Goal: Information Seeking & Learning: Learn about a topic

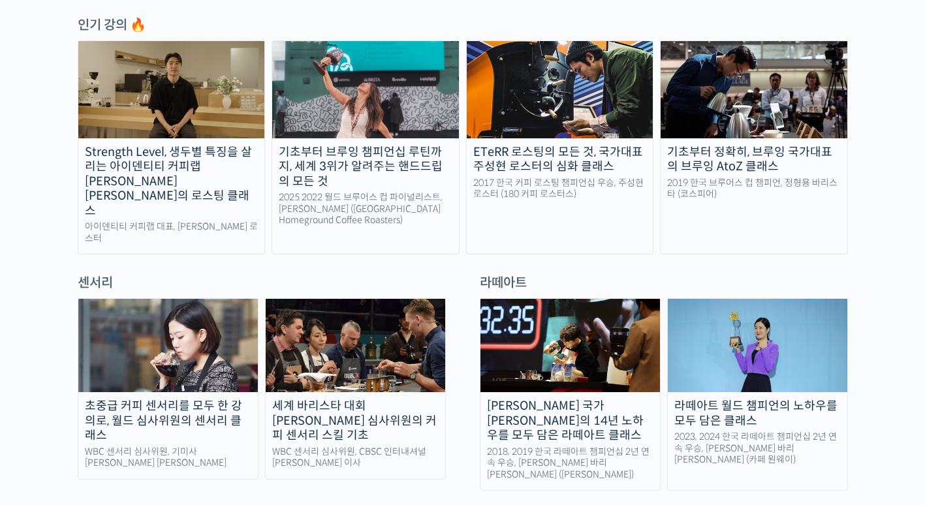
scroll to position [377, 0]
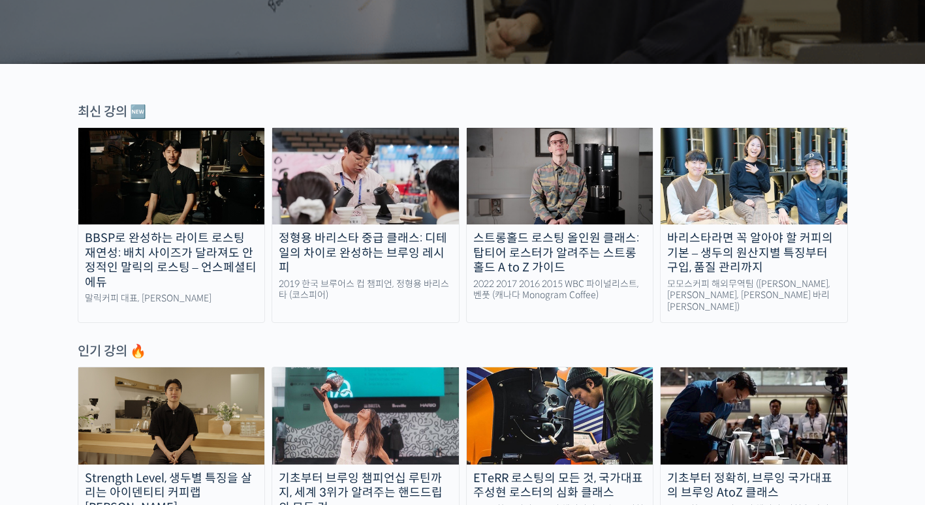
click at [366, 179] on img at bounding box center [365, 176] width 187 height 97
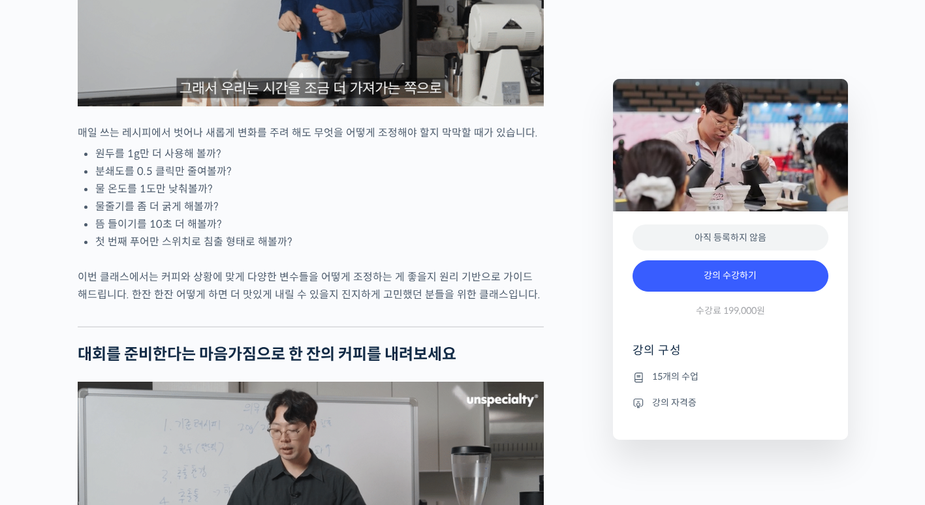
scroll to position [1697, 0]
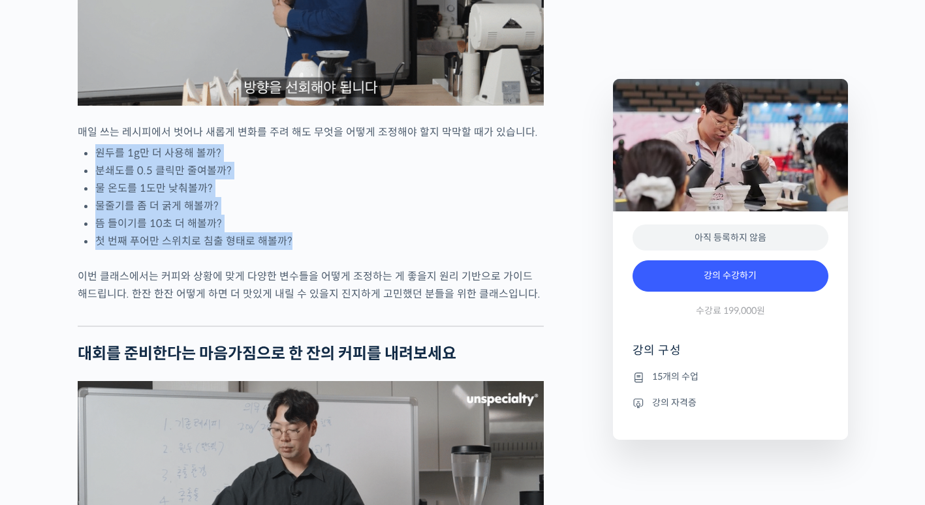
drag, startPoint x: 91, startPoint y: 194, endPoint x: 362, endPoint y: 292, distance: 288.0
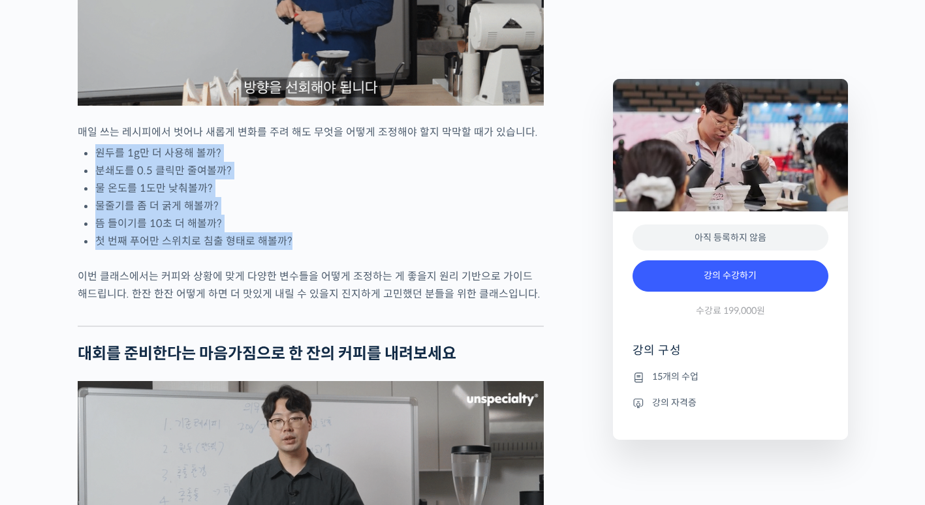
click at [362, 292] on div "정형용 바리스타를 소개합니다! <코스피어(cospir)> 대표 2019 Korea Brewers Cup Championship 우승 🏆 201…" at bounding box center [311, 490] width 466 height 3299
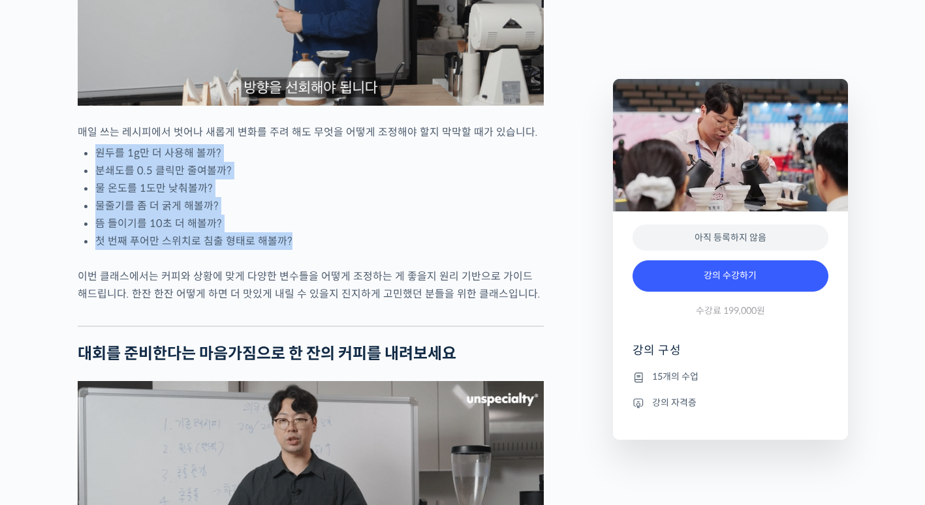
click at [79, 241] on div "정형용 바리스타를 소개합니다! <코스피어(cospir)> 대표 2019 Korea Brewers Cup Championship 우승 🏆 201…" at bounding box center [311, 490] width 466 height 3299
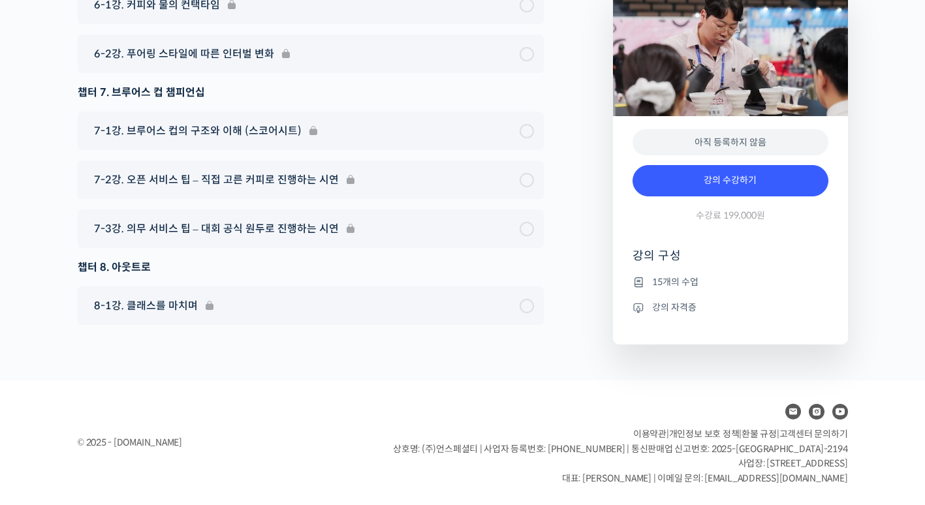
scroll to position [4541, 0]
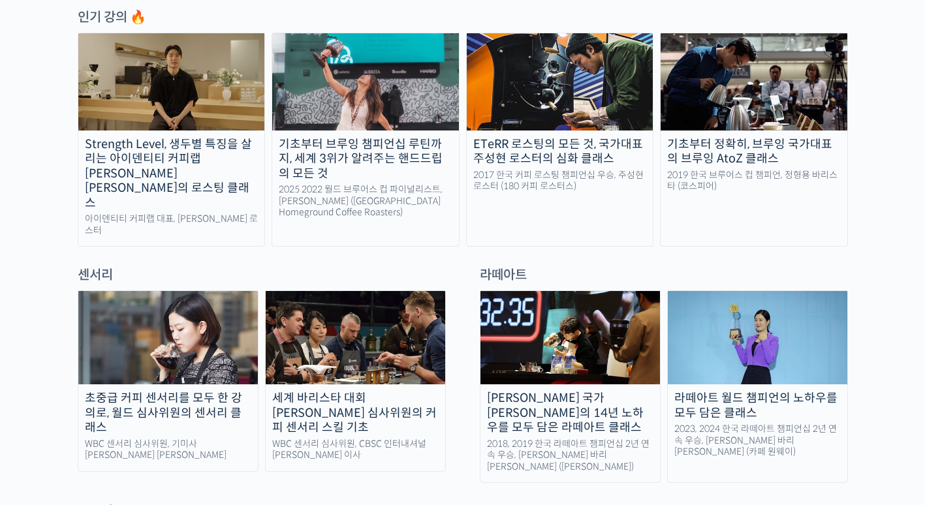
scroll to position [833, 0]
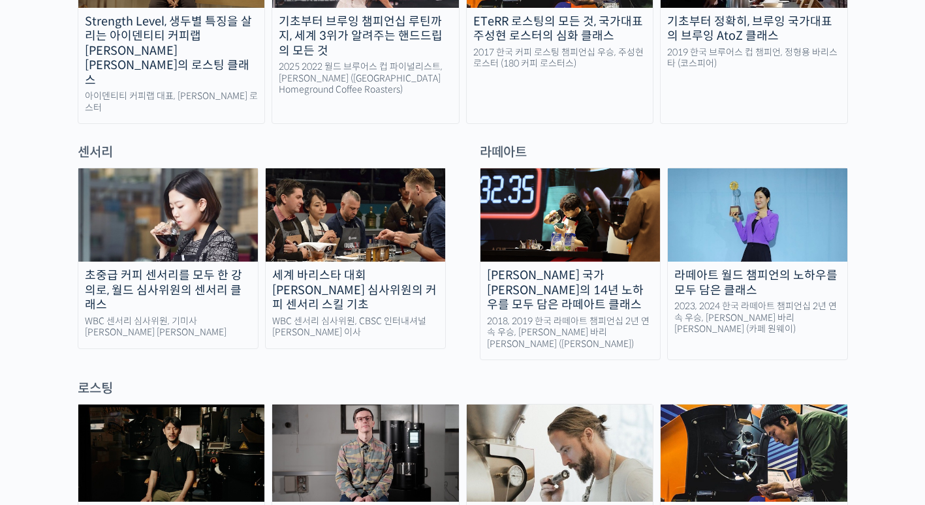
click at [343, 209] on img at bounding box center [355, 214] width 179 height 93
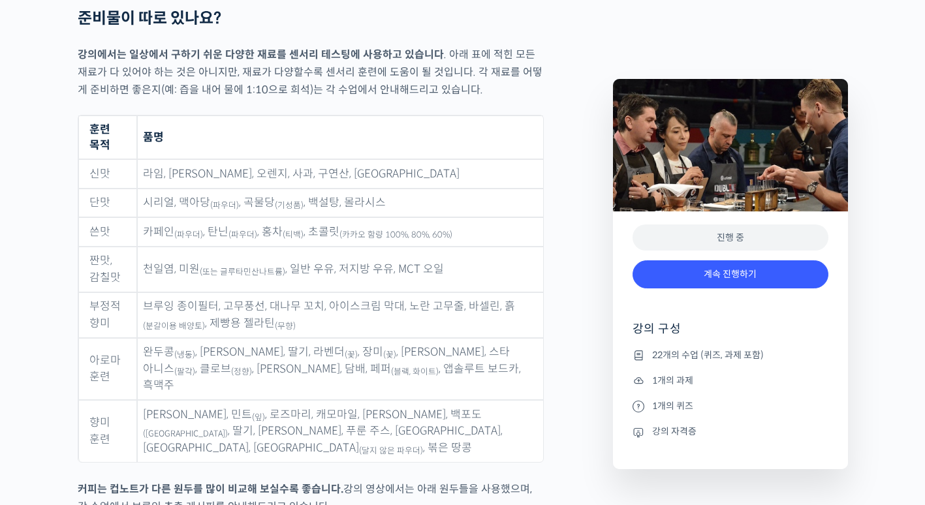
scroll to position [5948, 0]
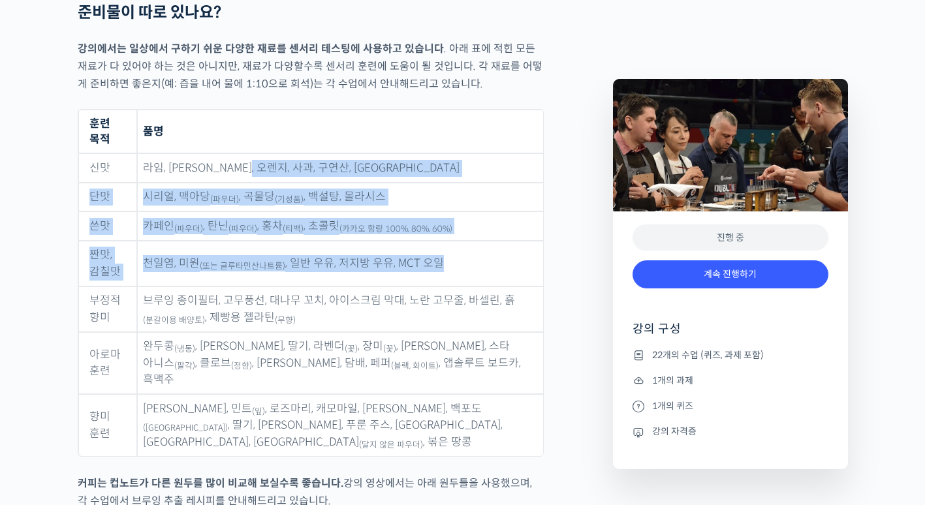
drag, startPoint x: 337, startPoint y: 134, endPoint x: 490, endPoint y: 278, distance: 209.6
click at [447, 230] on tbody "신맛 라임, 레몬, 오렌지, 사과, 구연산, 아세트산 단맛 시리얼, 맥아당 (파우더) , 곡물당 (기성품) , 백설탕, 몰라시스 쓴맛 카페인 …" at bounding box center [310, 304] width 465 height 303
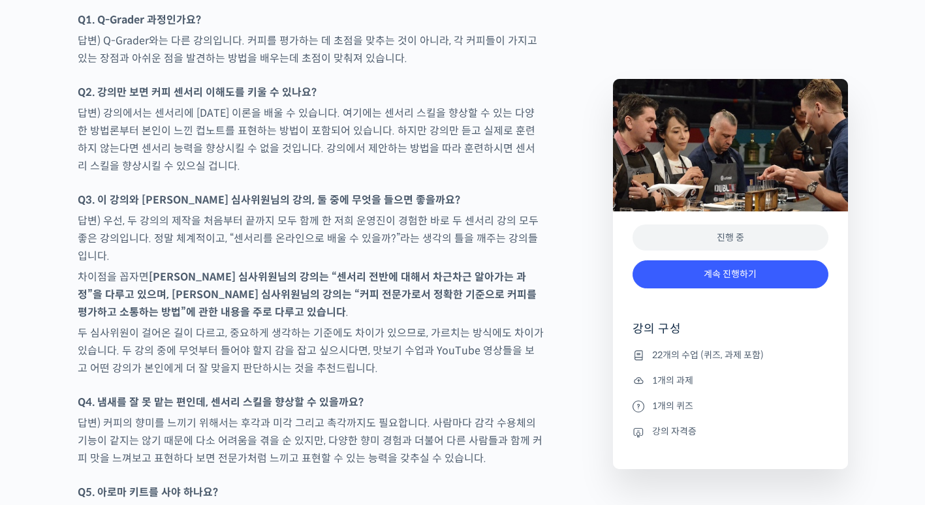
scroll to position [6666, 0]
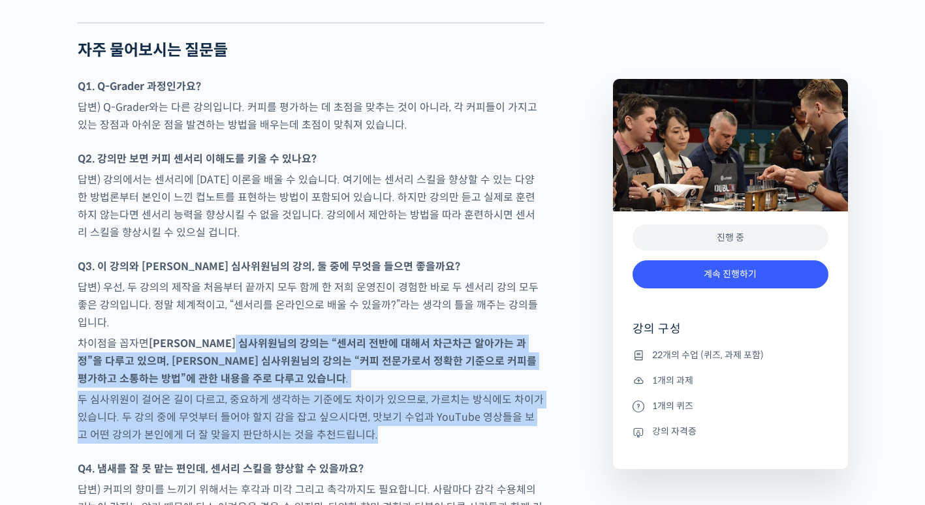
drag, startPoint x: 262, startPoint y: 263, endPoint x: 394, endPoint y: 355, distance: 160.2
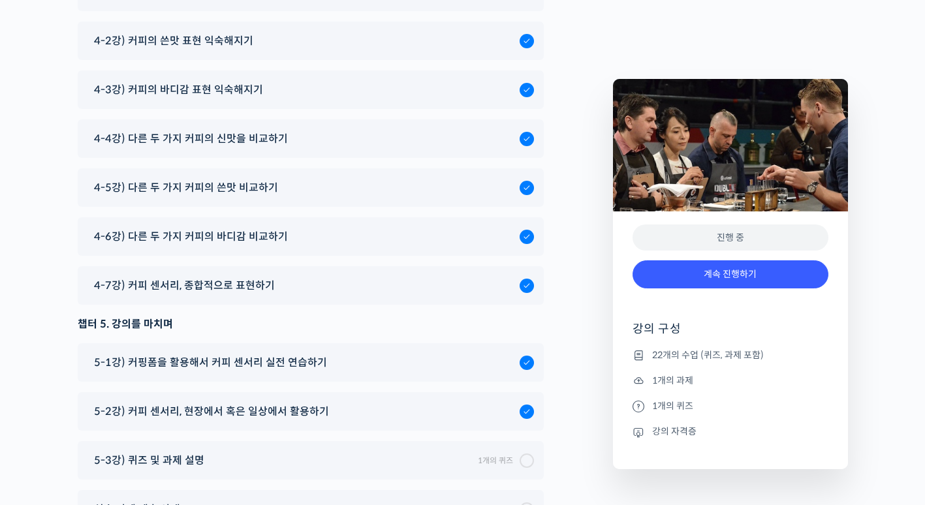
scroll to position [8206, 0]
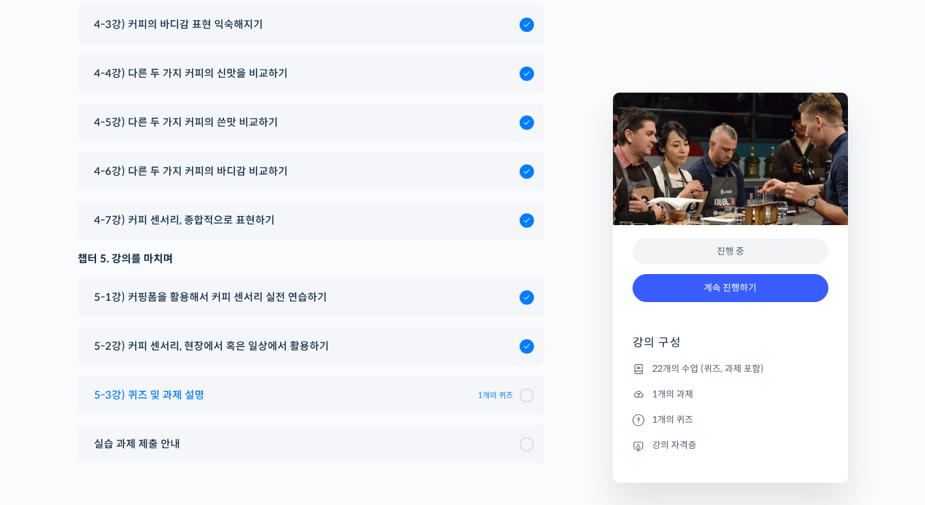
click at [183, 386] on span "5-3강) 퀴즈 및 과제 설명" at bounding box center [149, 395] width 110 height 18
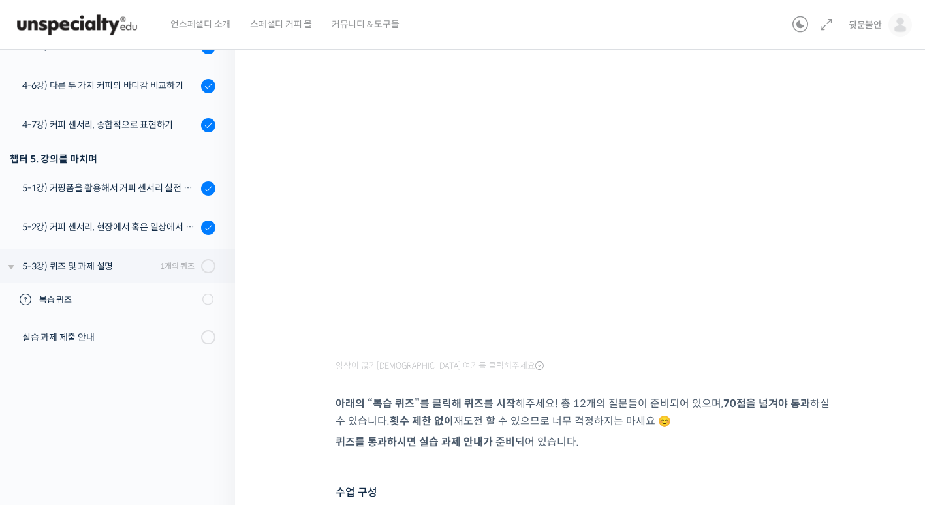
scroll to position [255, 0]
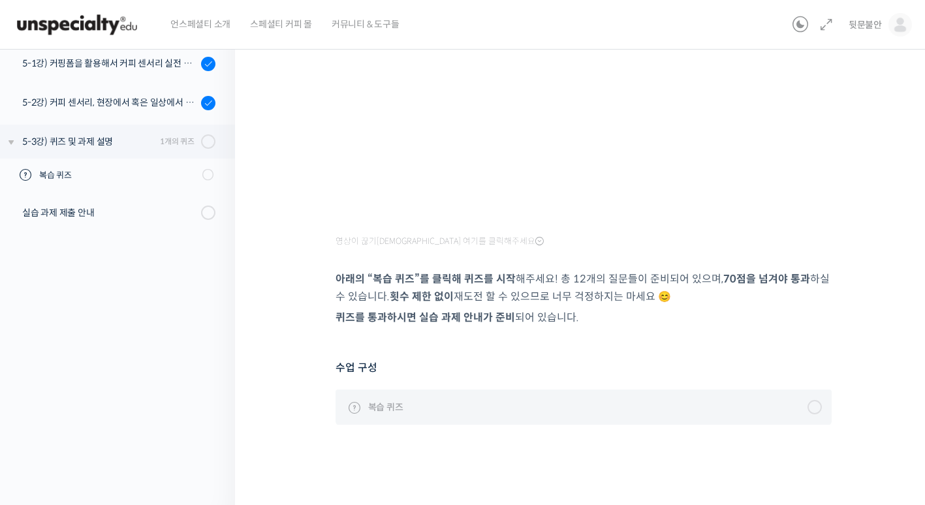
click at [392, 405] on span "복습 퀴즈" at bounding box center [385, 407] width 35 height 14
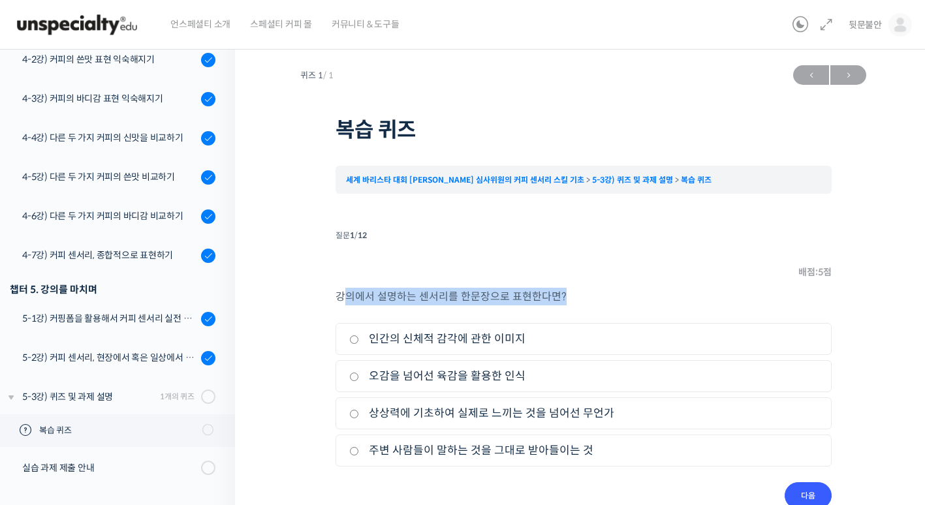
drag, startPoint x: 345, startPoint y: 294, endPoint x: 563, endPoint y: 293, distance: 218.7
click at [563, 293] on p "강의에서 설명하는 센서리를 한문장으로 표현한다면?" at bounding box center [583, 297] width 496 height 18
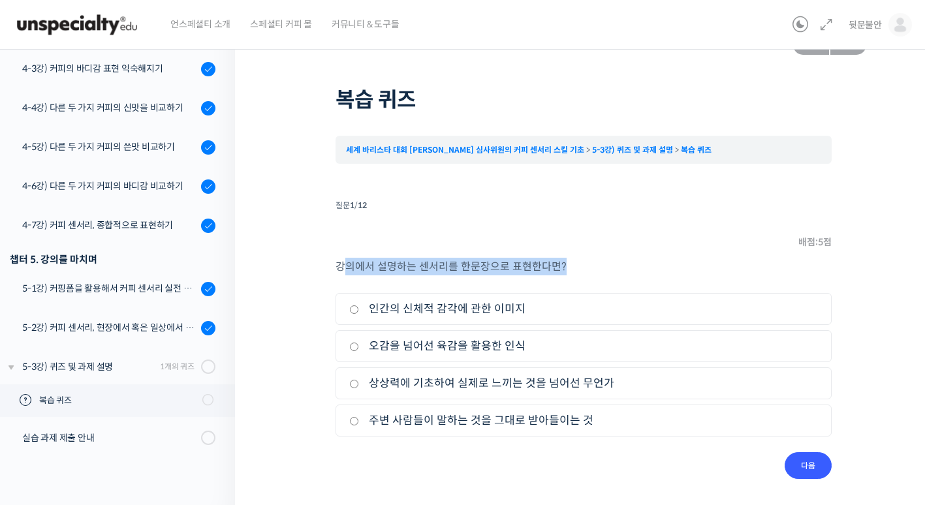
scroll to position [31, 0]
click at [352, 309] on input "인간의 신체적 감각에 관한 이미지" at bounding box center [354, 309] width 10 height 8
radio input "true"
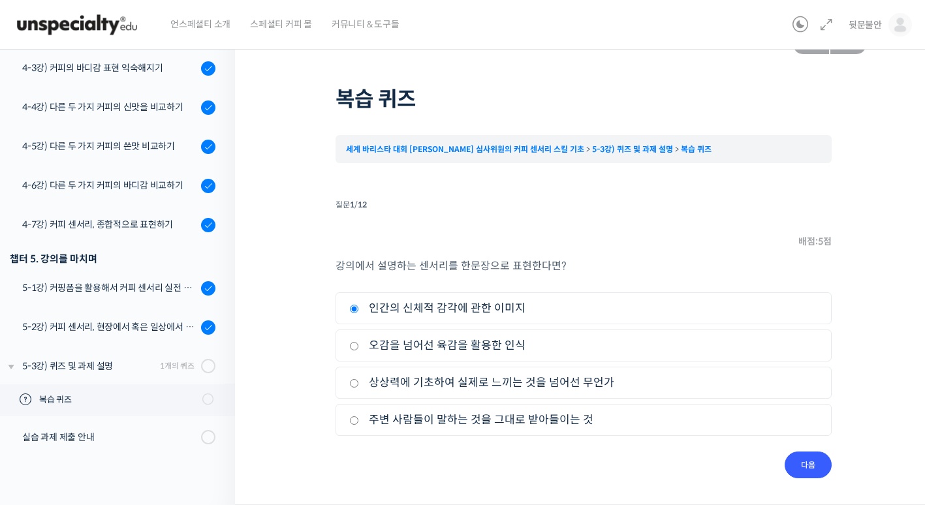
click at [320, 281] on div "퀴즈 1 / 1 ← 이전 다음 → 복습 퀴즈 세계 바리스타 대회 윤선희 심사위원의 커피 센서리 스킬 기초 5-3강) 퀴즈 및 과ᄌ…" at bounding box center [583, 253] width 566 height 450
click at [809, 459] on input "다음" at bounding box center [808, 465] width 47 height 27
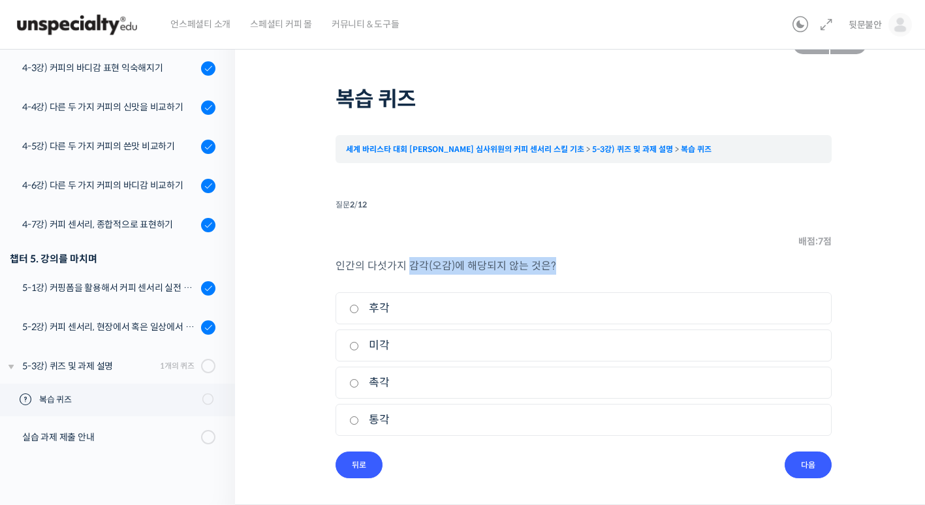
drag, startPoint x: 418, startPoint y: 269, endPoint x: 570, endPoint y: 270, distance: 152.1
click at [570, 270] on p "인간의 다섯가지 감각(오감)에 해당되지 않는 것은?" at bounding box center [583, 266] width 496 height 18
click at [379, 424] on label "통각" at bounding box center [583, 420] width 469 height 18
click at [359, 424] on input "통각" at bounding box center [354, 420] width 10 height 8
radio input "true"
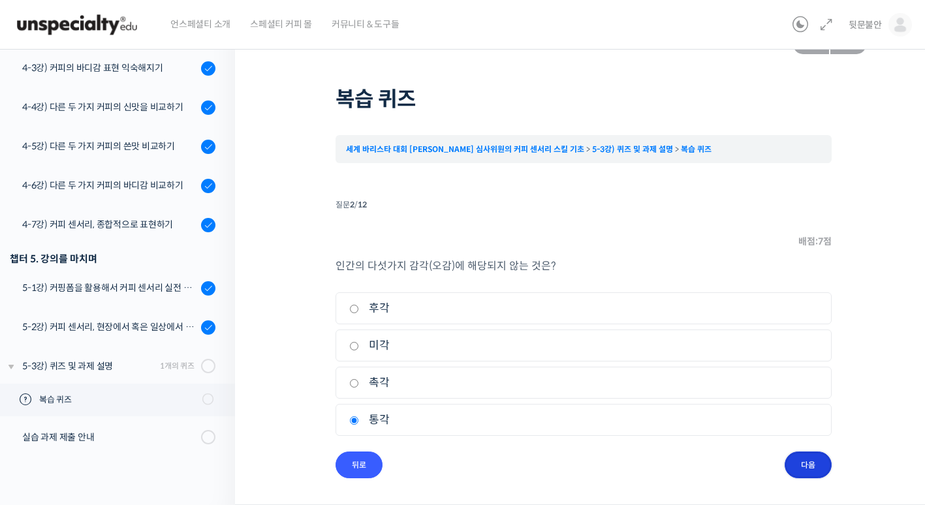
click at [815, 465] on input "다음" at bounding box center [808, 465] width 47 height 27
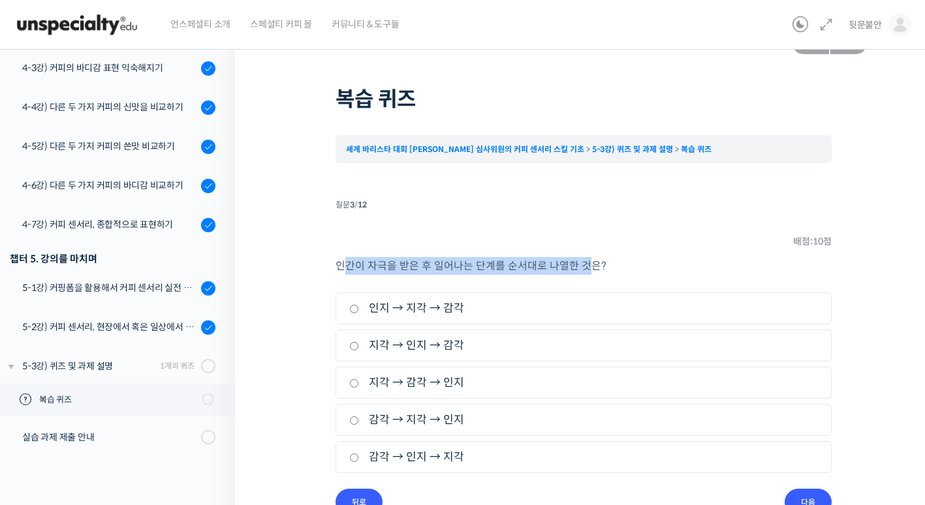
drag, startPoint x: 347, startPoint y: 264, endPoint x: 591, endPoint y: 266, distance: 244.1
click at [591, 266] on span "인간이 자극을 받은 후 일어나는 단계를 순서대로 나열한 것은?" at bounding box center [470, 266] width 271 height 14
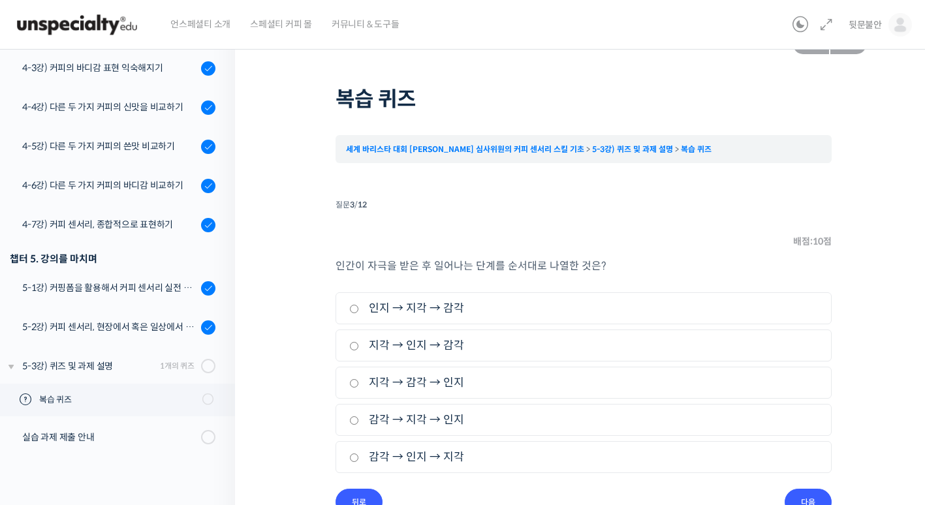
click at [272, 269] on div "퀴즈 1 / 1 ← 이전 다음 → 복습 퀴즈 세계 바리스타 대회 윤선희 심사위원의 커피 센서리 스킬 기초 5-3강) 퀴즈 및 과ᄌ…" at bounding box center [583, 275] width 696 height 534
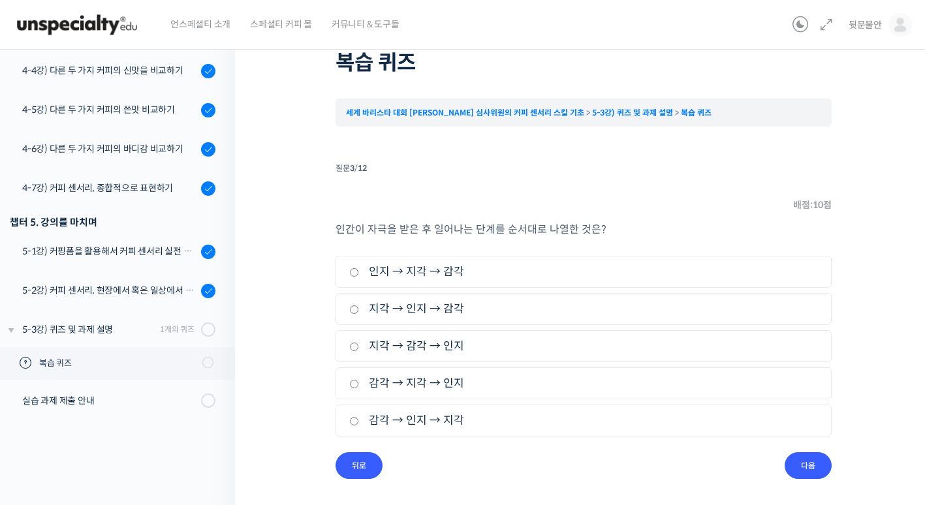
scroll to position [68, 0]
click at [379, 384] on label "감각 → 지각 → 인지" at bounding box center [583, 383] width 469 height 18
click at [359, 384] on input "감각 → 지각 → 인지" at bounding box center [354, 383] width 10 height 8
radio input "true"
click at [817, 467] on input "다음" at bounding box center [808, 465] width 47 height 27
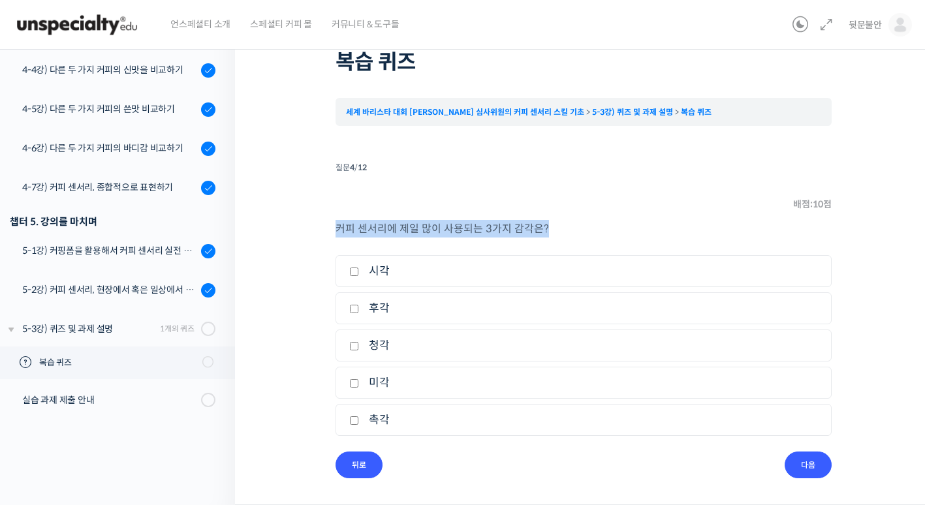
drag, startPoint x: 336, startPoint y: 226, endPoint x: 554, endPoint y: 230, distance: 218.0
click at [554, 230] on p "커피 센서리에 제일 많이 사용되는 3가지 감각은?" at bounding box center [583, 229] width 496 height 18
click at [277, 239] on div "퀴즈 1 / 1 ← 이전 다음 → 복습 퀴즈 세계 바리스타 대회 윤선희 심사위원의 커피 센서리 스킬 기초 5-3강) 퀴즈 및 과ᄌ…" at bounding box center [583, 238] width 696 height 534
click at [352, 306] on input "후각" at bounding box center [354, 309] width 10 height 8
checkbox input "true"
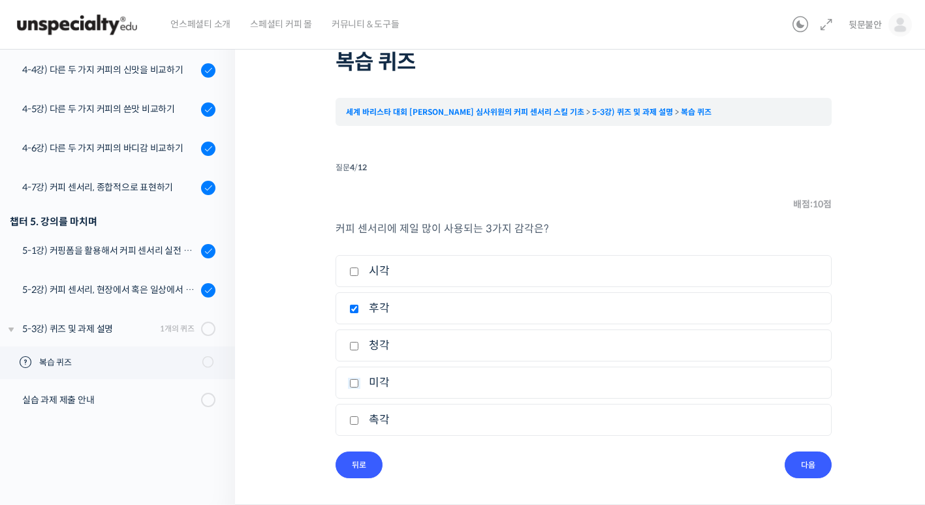
click at [353, 382] on input "미각" at bounding box center [354, 383] width 10 height 8
checkbox input "true"
click at [353, 421] on input "촉각" at bounding box center [354, 420] width 10 height 8
checkbox input "true"
click at [824, 469] on input "다음" at bounding box center [808, 465] width 47 height 27
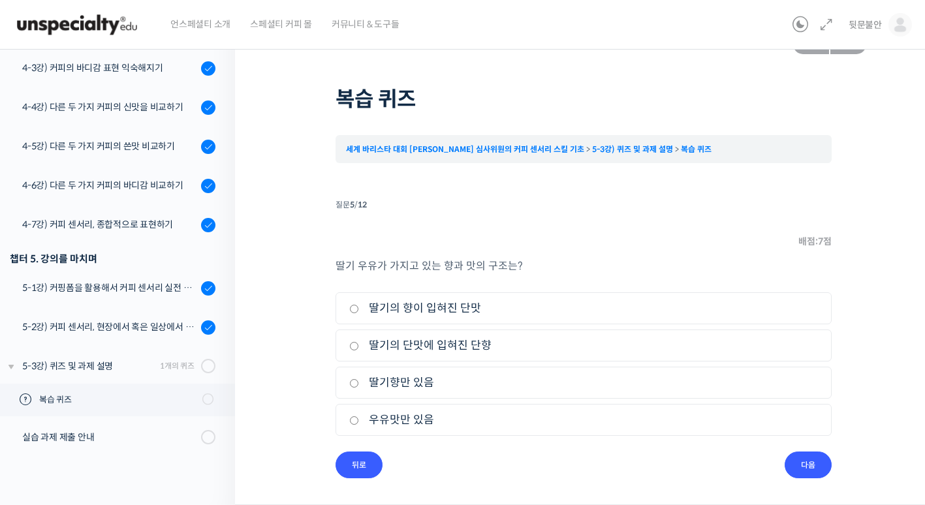
scroll to position [31, 0]
drag, startPoint x: 333, startPoint y: 263, endPoint x: 563, endPoint y: 270, distance: 230.5
click at [564, 270] on div "퀴즈 1 / 1 ← 이전 다음 → 복습 퀴즈 세계 바리스타 대회 윤선희 심사위원의 커피 센서리 스킬 기초 5-3강) 퀴즈 및 과ᄌ…" at bounding box center [583, 253] width 566 height 450
click at [306, 270] on div "퀴즈 1 / 1 ← 이전 다음 → 복습 퀴즈 세계 바리스타 대회 윤선희 심사위원의 커피 센서리 스킬 기초 5-3강) 퀴즈 및 과ᄌ…" at bounding box center [583, 253] width 566 height 450
click at [380, 310] on label "딸기의 향이 입혀진 단맛" at bounding box center [583, 309] width 469 height 18
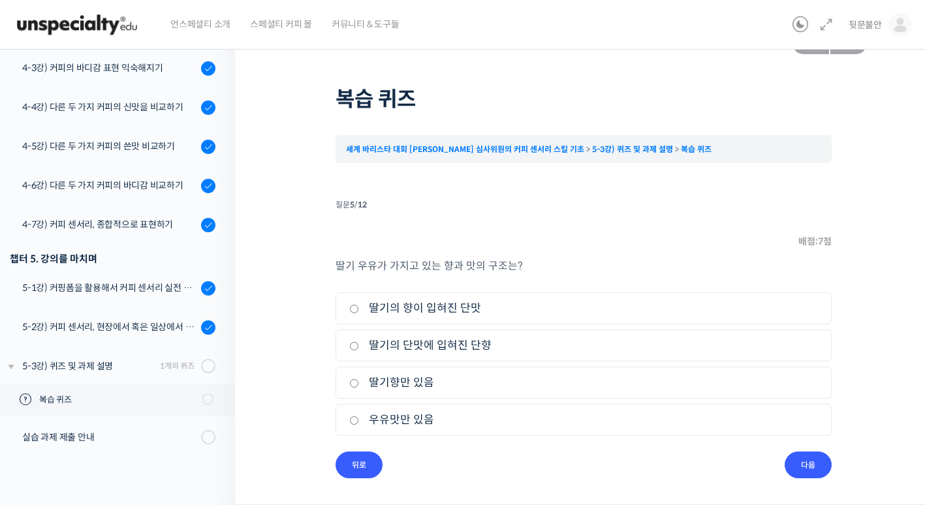
click at [359, 310] on input "딸기의 향이 입혀진 단맛" at bounding box center [354, 309] width 10 height 8
radio input "true"
click at [818, 471] on input "다음" at bounding box center [808, 465] width 47 height 27
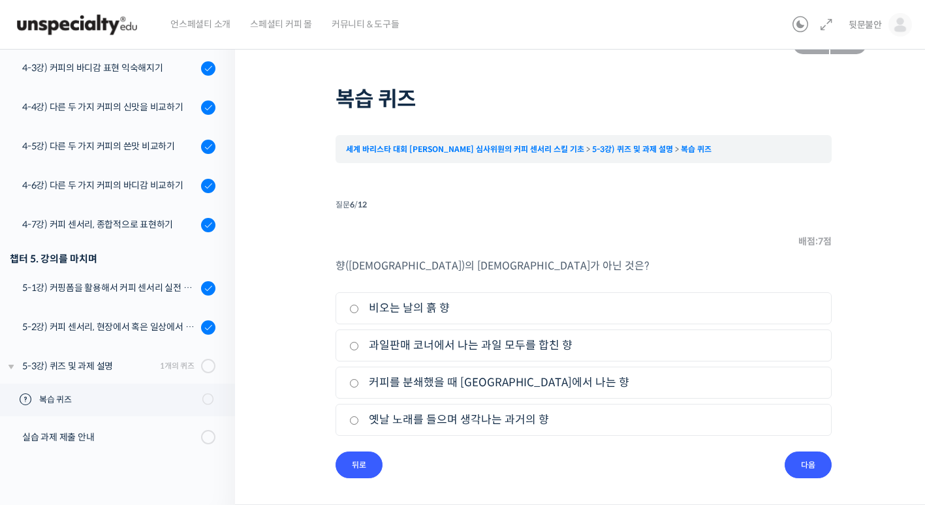
drag, startPoint x: 334, startPoint y: 266, endPoint x: 509, endPoint y: 277, distance: 175.3
click at [509, 277] on div "퀴즈 1 / 1 ← 이전 다음 → 복습 퀴즈 세계 바리스타 대회 윤선희 심사위원의 커피 센서리 스킬 기초 5-3강) 퀴즈 및 과ᄌ…" at bounding box center [583, 253] width 566 height 450
click at [305, 257] on div "퀴즈 1 / 1 ← 이전 다음 → 복습 퀴즈 세계 바리스타 대회 윤선희 심사위원의 커피 센서리 스킬 기초 5-3강) 퀴즈 및 과ᄌ…" at bounding box center [583, 253] width 566 height 450
click at [514, 417] on label "옛날 노래를 들으며 생각나는 과거의 향" at bounding box center [583, 420] width 469 height 18
click at [359, 417] on input "옛날 노래를 들으며 생각나는 과거의 향" at bounding box center [354, 420] width 10 height 8
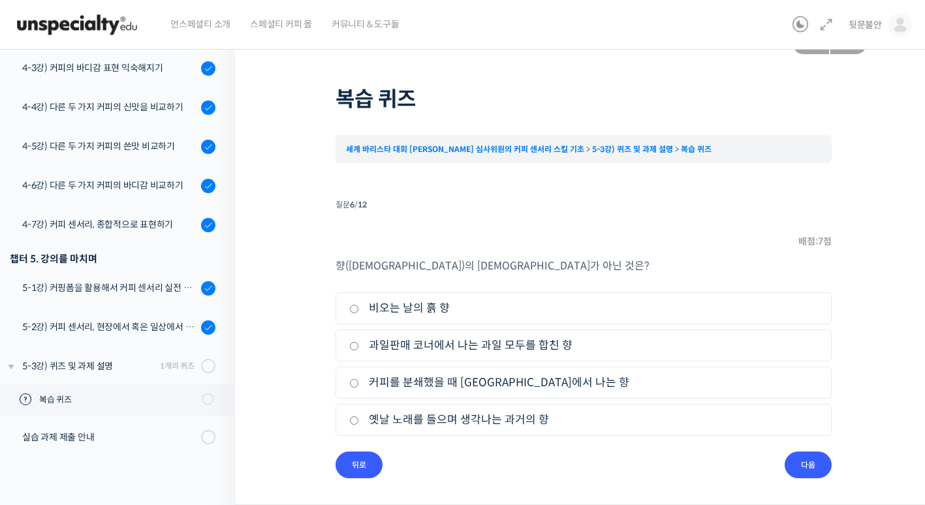
radio input "true"
click at [796, 459] on input "다음" at bounding box center [808, 465] width 47 height 27
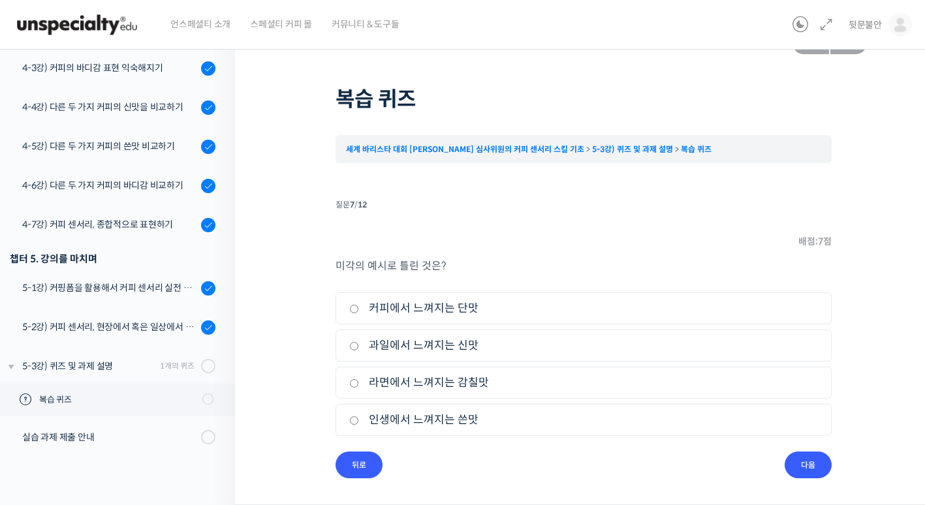
click at [396, 419] on label "인생에서 느껴지는 쓴맛" at bounding box center [583, 420] width 469 height 18
click at [359, 419] on input "인생에서 느껴지는 쓴맛" at bounding box center [354, 420] width 10 height 8
radio input "true"
click at [798, 463] on input "다음" at bounding box center [808, 465] width 47 height 27
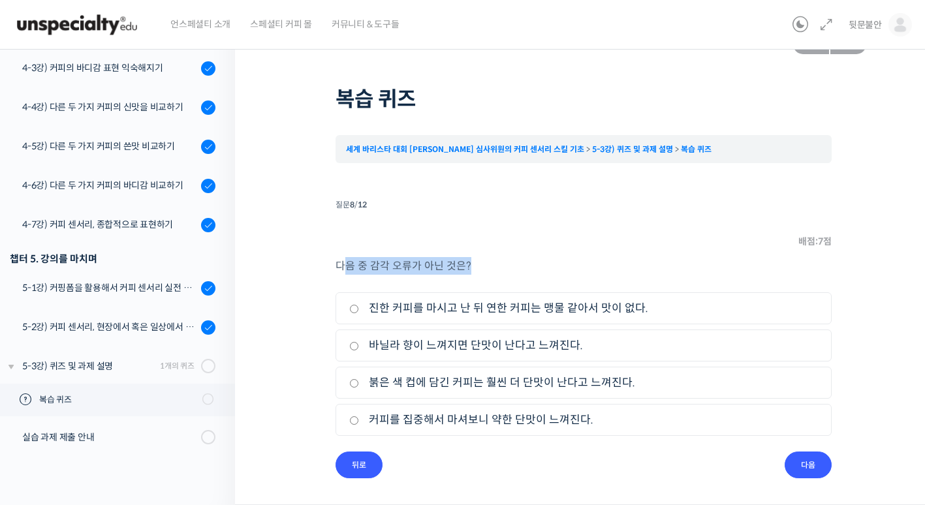
drag, startPoint x: 349, startPoint y: 266, endPoint x: 504, endPoint y: 271, distance: 154.8
click at [504, 271] on p "다음 중 감각 오류가 아닌 것은?" at bounding box center [583, 266] width 496 height 18
drag, startPoint x: 504, startPoint y: 271, endPoint x: 727, endPoint y: 260, distance: 223.5
click at [727, 260] on p "다음 중 감각 오류가 아닌 것은?" at bounding box center [583, 266] width 496 height 18
click at [502, 388] on label "붉은 색 컵에 담긴 커피는 훨씬 더 단맛이 난다고 느껴진다." at bounding box center [583, 383] width 469 height 18
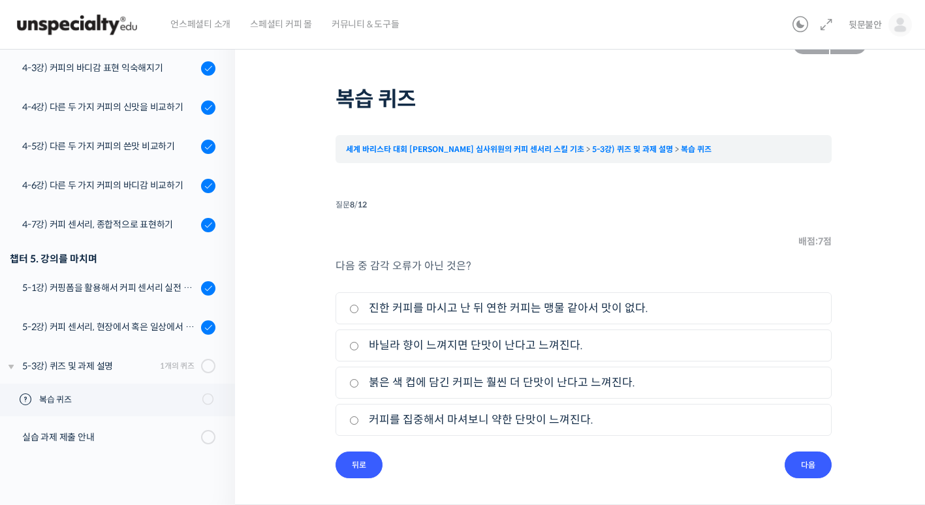
click at [359, 388] on input "붉은 색 컵에 담긴 커피는 훨씬 더 단맛이 난다고 느껴진다." at bounding box center [354, 383] width 10 height 8
radio input "true"
click at [484, 422] on label "커피를 집중해서 마셔보니 약한 단맛이 느껴진다." at bounding box center [583, 420] width 469 height 18
click at [359, 422] on input "커피를 집중해서 마셔보니 약한 단맛이 느껴진다." at bounding box center [354, 420] width 10 height 8
radio input "true"
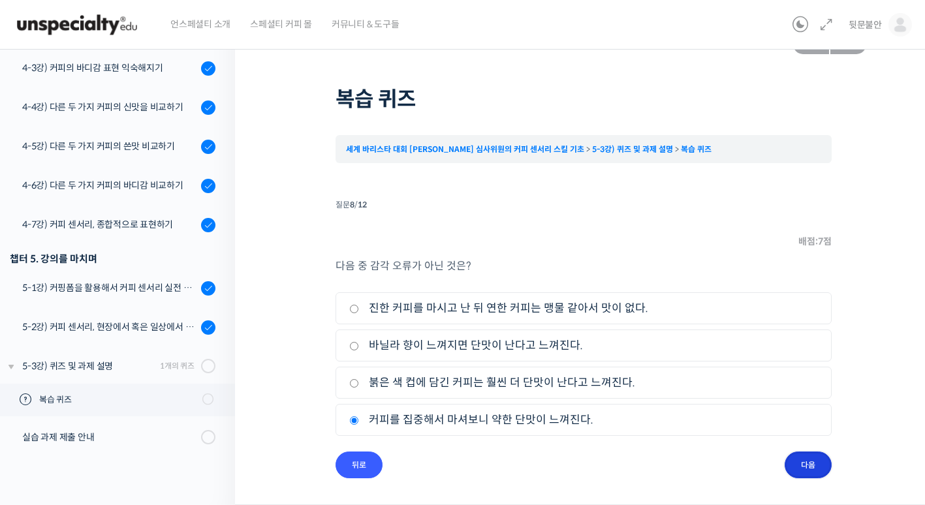
click at [814, 461] on input "다음" at bounding box center [808, 465] width 47 height 27
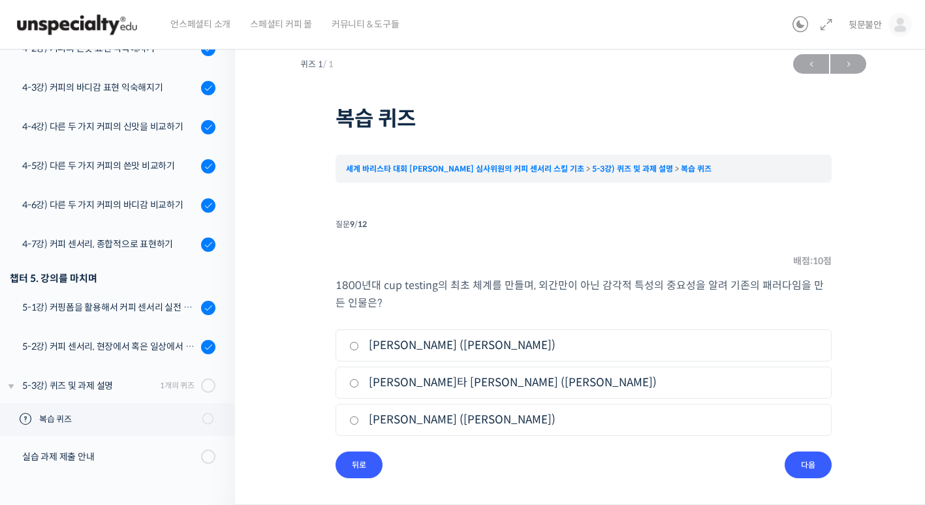
scroll to position [11, 0]
drag, startPoint x: 371, startPoint y: 286, endPoint x: 501, endPoint y: 287, distance: 129.9
click at [488, 287] on span "1800년대 cup testing의 최초 체계를 만들며, 외간만이 아닌 감각적 특성의 중요성을 알려 기존의 패러다임을 만든 인물은?" at bounding box center [579, 294] width 488 height 31
drag, startPoint x: 501, startPoint y: 287, endPoint x: 524, endPoint y: 288, distance: 22.9
click at [521, 288] on span "1800년대 cup testing의 최초 체계를 만들며, 외간만이 아닌 감각적 특성의 중요성을 알려 기존의 패러다임을 만든 인물은?" at bounding box center [579, 294] width 488 height 31
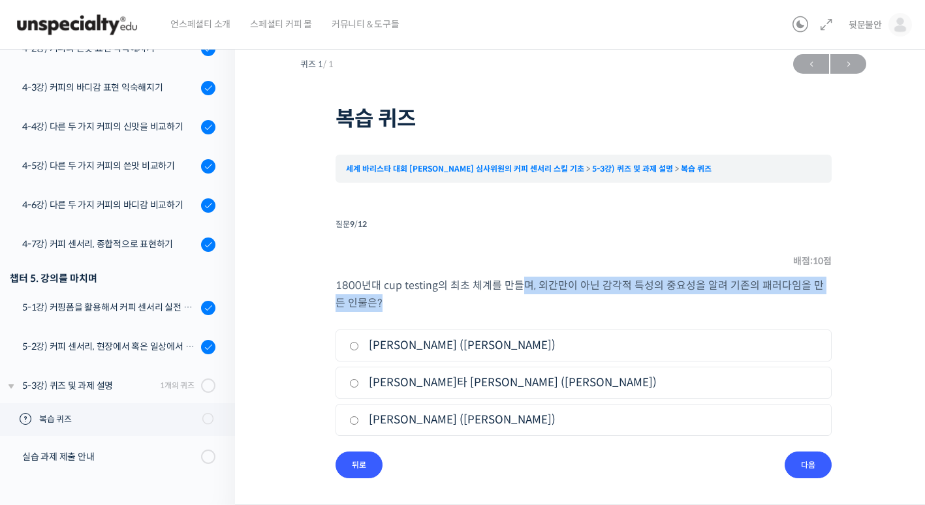
drag, startPoint x: 524, startPoint y: 288, endPoint x: 695, endPoint y: 297, distance: 171.2
click at [695, 297] on p "1800년대 cup testing의 최초 체계를 만들며, 외간만이 아닌 감각적 특성의 중요성을 알려 기존의 패러다임을 만든 인물은?" at bounding box center [583, 294] width 496 height 35
click at [505, 296] on p "1800년대 cup testing의 최초 체계를 만들며, 외간만이 아닌 감각적 특성의 중요성을 알려 기존의 패러다임을 만든 인물은?" at bounding box center [583, 294] width 496 height 35
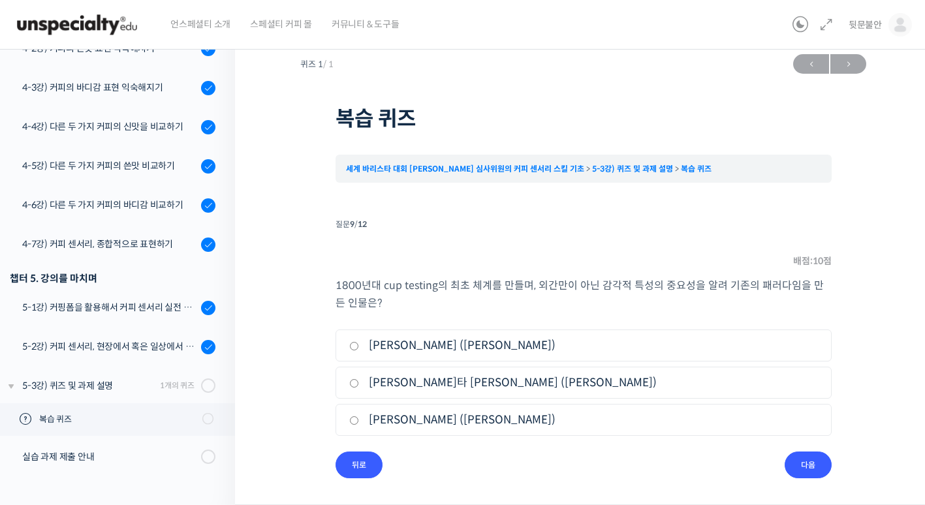
click at [480, 345] on label "클라렌스 빅포드 (Clarence E. Bickford)" at bounding box center [583, 346] width 469 height 18
click at [359, 345] on input "클라렌스 빅포드 (Clarence E. Bickford)" at bounding box center [354, 346] width 10 height 8
radio input "true"
click at [806, 460] on input "다음" at bounding box center [808, 465] width 47 height 27
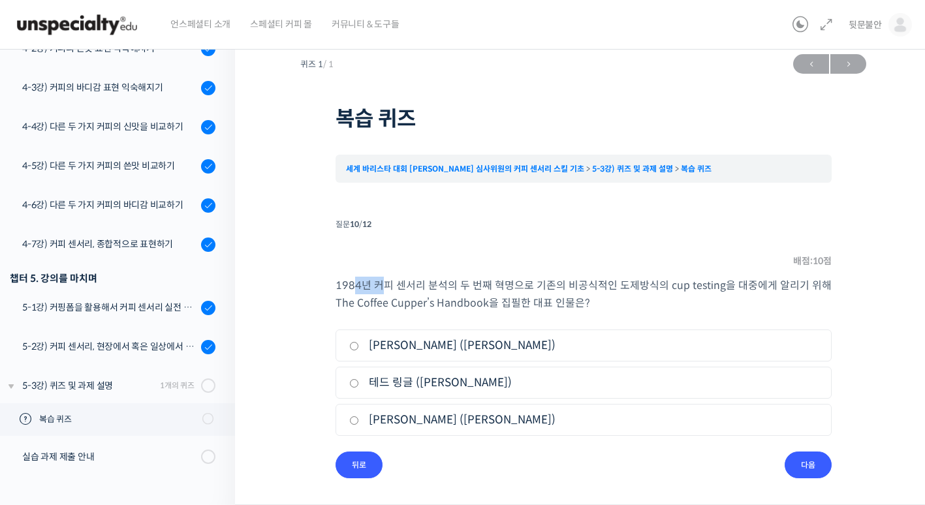
click at [404, 287] on span "1984년 커피 센서리 분석의 두 번째 혁명으로 기존의 비공식적인 도제방식의 cup testing을 대중에게 알리기 위해 The Coffee …" at bounding box center [583, 294] width 496 height 31
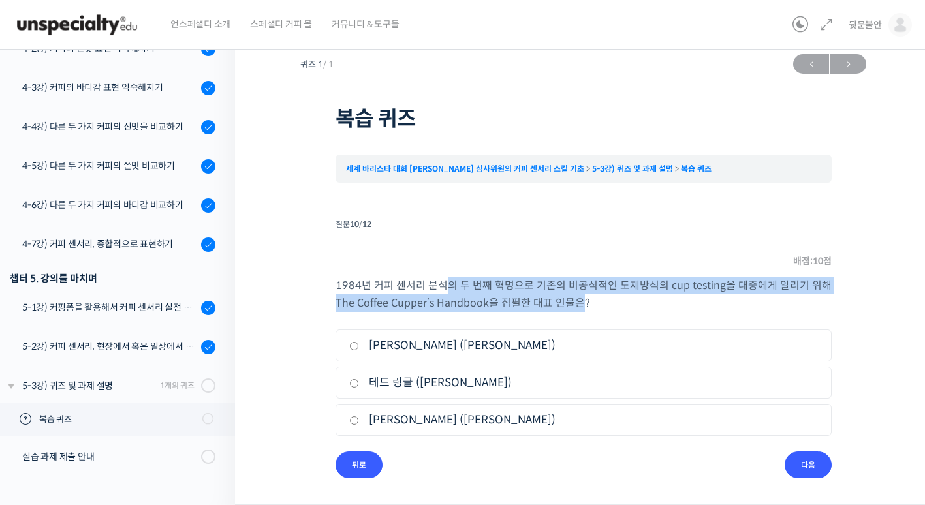
drag, startPoint x: 437, startPoint y: 287, endPoint x: 579, endPoint y: 304, distance: 143.4
click at [579, 304] on span "1984년 커피 센서리 분석의 두 번째 혁명으로 기존의 비공식적인 도제방식의 cup testing을 대중에게 알리기 위해 The Coffee …" at bounding box center [583, 294] width 496 height 31
drag, startPoint x: 579, startPoint y: 304, endPoint x: 477, endPoint y: 289, distance: 102.9
click at [477, 289] on span "1984년 커피 센서리 분석의 두 번째 혁명으로 기존의 비공식적인 도제방식의 cup testing을 대중에게 알리기 위해 The Coffee …" at bounding box center [583, 294] width 496 height 31
click at [458, 284] on span "1984년 커피 센서리 분석의 두 번째 혁명으로 기존의 비공식적인 도제방식의 cup testing을 대중에게 알리기 위해 The Coffee …" at bounding box center [583, 294] width 496 height 31
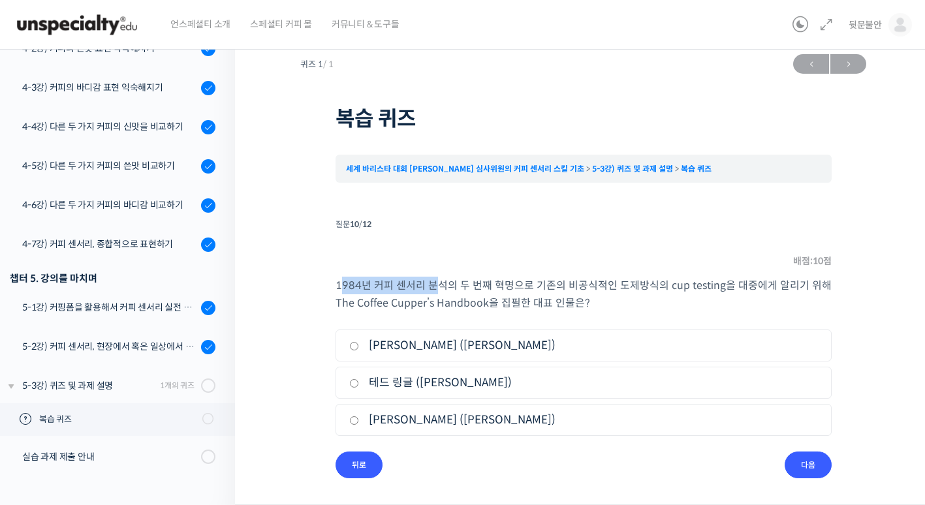
drag, startPoint x: 338, startPoint y: 284, endPoint x: 430, endPoint y: 287, distance: 92.1
click at [430, 287] on span "1984년 커피 센서리 분석의 두 번째 혁명으로 기존의 비공식적인 도제방식의 cup testing을 대중에게 알리기 위해 The Coffee …" at bounding box center [583, 294] width 496 height 31
drag, startPoint x: 430, startPoint y: 287, endPoint x: 352, endPoint y: 285, distance: 78.3
click at [351, 286] on span "1984년 커피 센서리 분석의 두 번째 혁명으로 기존의 비공식적인 도제방식의 cup testing을 대중에게 알리기 위해 The Coffee …" at bounding box center [583, 294] width 496 height 31
click at [417, 346] on label "제임스 호프만 (James Hoffmann)" at bounding box center [583, 346] width 469 height 18
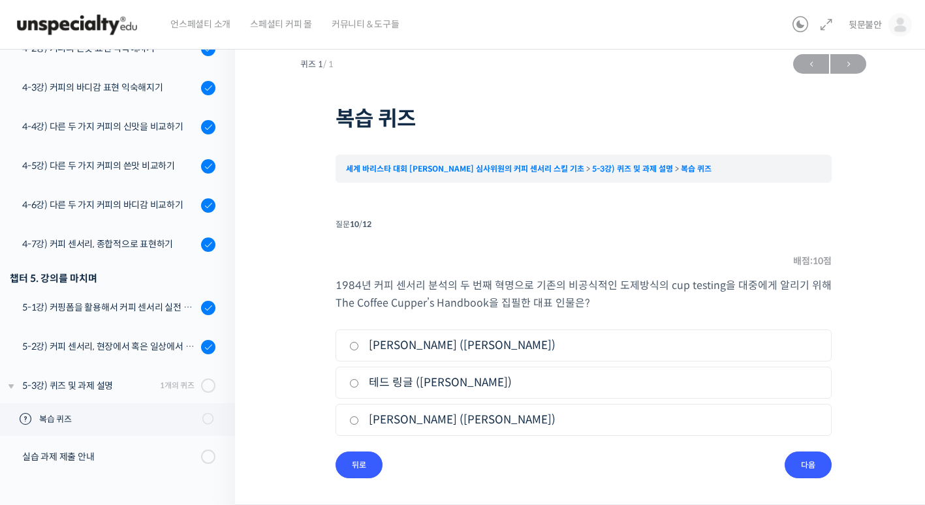
click at [359, 346] on input "제임스 호프만 (James Hoffmann)" at bounding box center [354, 346] width 10 height 8
radio input "true"
click at [813, 459] on input "다음" at bounding box center [808, 465] width 47 height 27
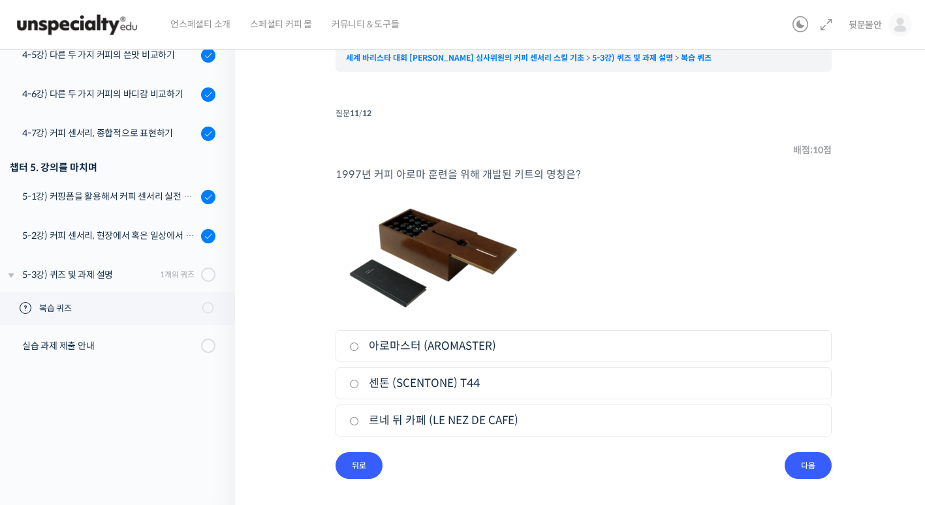
scroll to position [123, 0]
click at [454, 420] on label "르네 뒤 카페 (LE NEZ DE CAFE)" at bounding box center [583, 420] width 469 height 18
click at [359, 420] on input "르네 뒤 카페 (LE NEZ DE CAFE)" at bounding box center [354, 420] width 10 height 8
radio input "true"
click at [812, 463] on input "다음" at bounding box center [808, 465] width 47 height 27
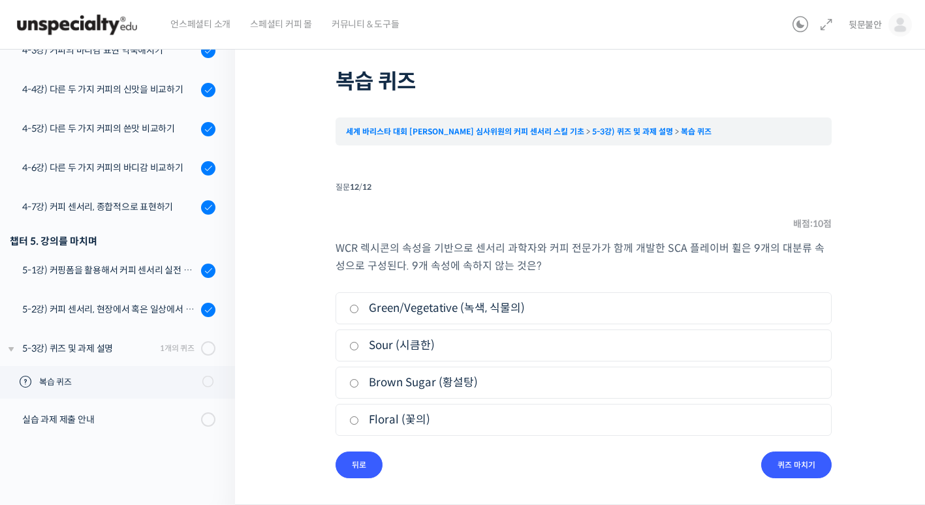
scroll to position [48, 0]
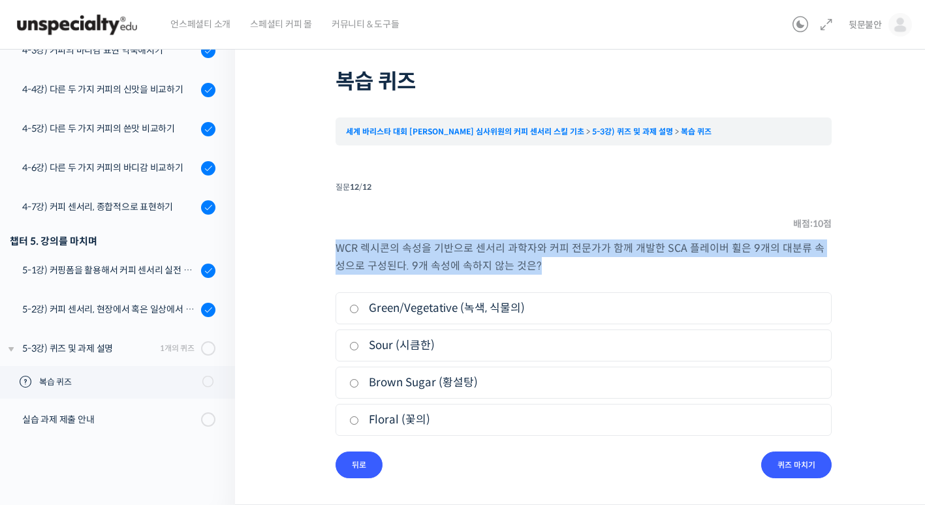
drag, startPoint x: 335, startPoint y: 245, endPoint x: 543, endPoint y: 266, distance: 208.6
click at [543, 266] on p "WCR 렉시콘의 속성을 기반으로 센서리 과학자와 커피 전문가가 함께 개발한 SCA 플레이버 휠은 9개의 대분류 속성으로 구성된다. 9개 속성에…" at bounding box center [583, 257] width 496 height 35
drag, startPoint x: 543, startPoint y: 266, endPoint x: 437, endPoint y: 260, distance: 106.5
click at [437, 260] on span "WCR 렉시콘의 속성을 기반으로 센서리 과학자와 커피 전문가가 함께 개발한 SCA 플레이버 휠은 9개의 대분류 속성으로 구성된다. 9개 속성에…" at bounding box center [579, 256] width 489 height 31
click at [429, 262] on span "WCR 렉시콘의 속성을 기반으로 센서리 과학자와 커피 전문가가 함께 개발한 SCA 플레이버 휠은 9개의 대분류 속성으로 구성된다. 9개 속성에…" at bounding box center [579, 256] width 489 height 31
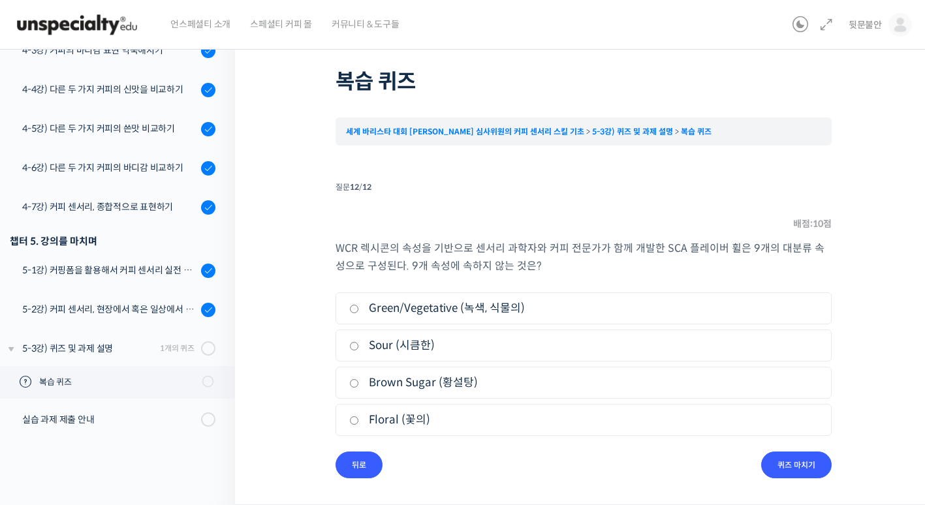
click at [395, 347] on label "Sour (시큼한)" at bounding box center [583, 346] width 469 height 18
click at [359, 347] on input "Sour (시큼한)" at bounding box center [354, 346] width 10 height 8
radio input "true"
click at [788, 469] on input "퀴즈 마치기" at bounding box center [796, 465] width 70 height 27
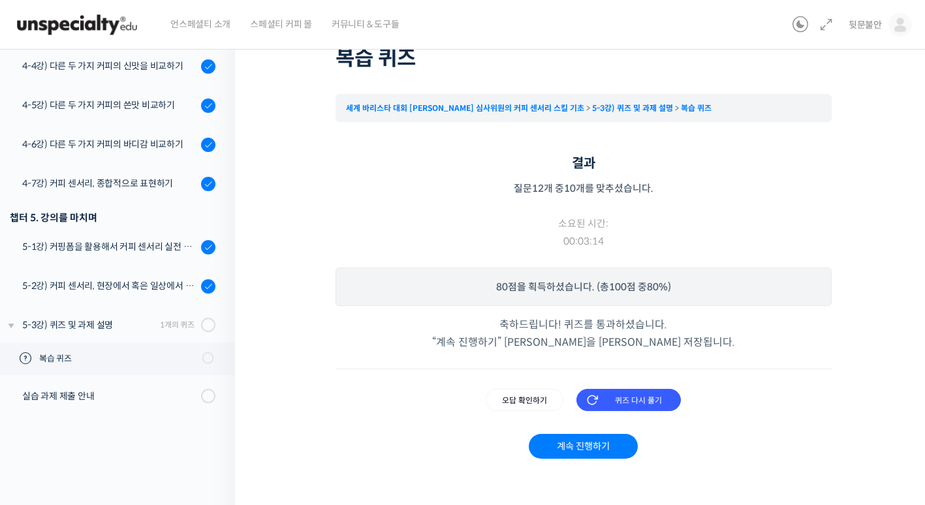
scroll to position [78, 0]
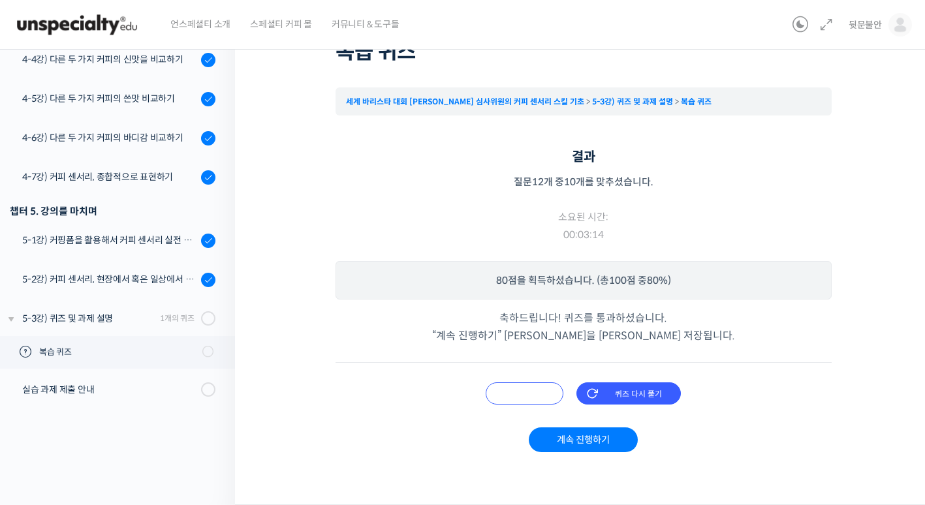
click at [523, 394] on input "오답 확인하기" at bounding box center [525, 393] width 78 height 22
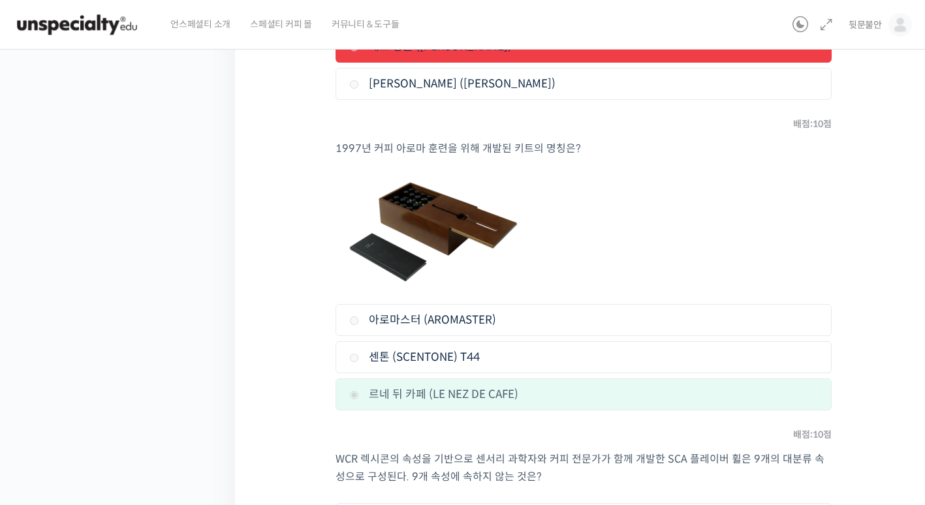
scroll to position [2854, 0]
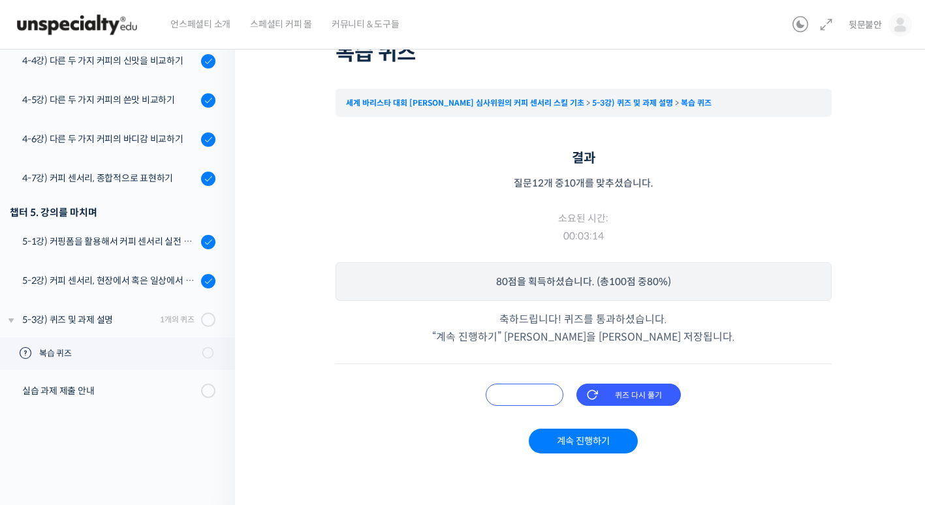
scroll to position [78, 0]
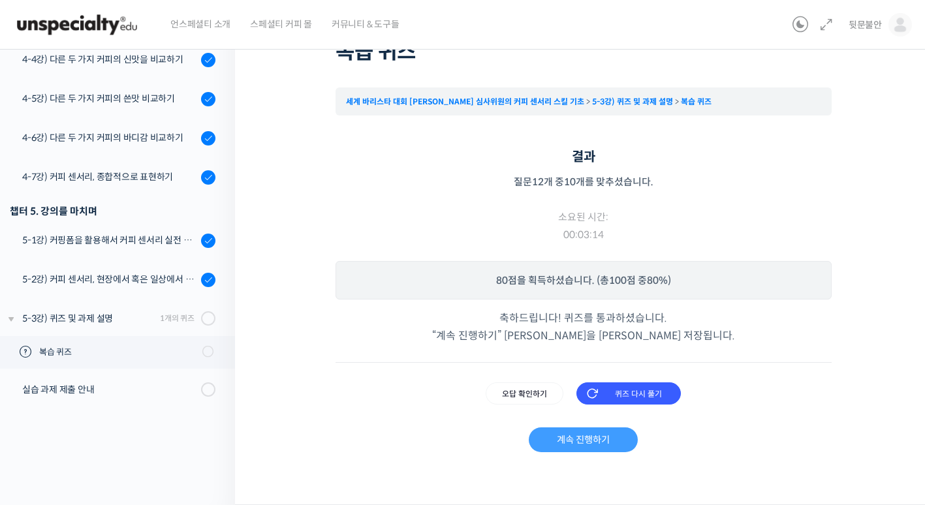
click at [586, 439] on link "계속 진행하기" at bounding box center [583, 440] width 109 height 25
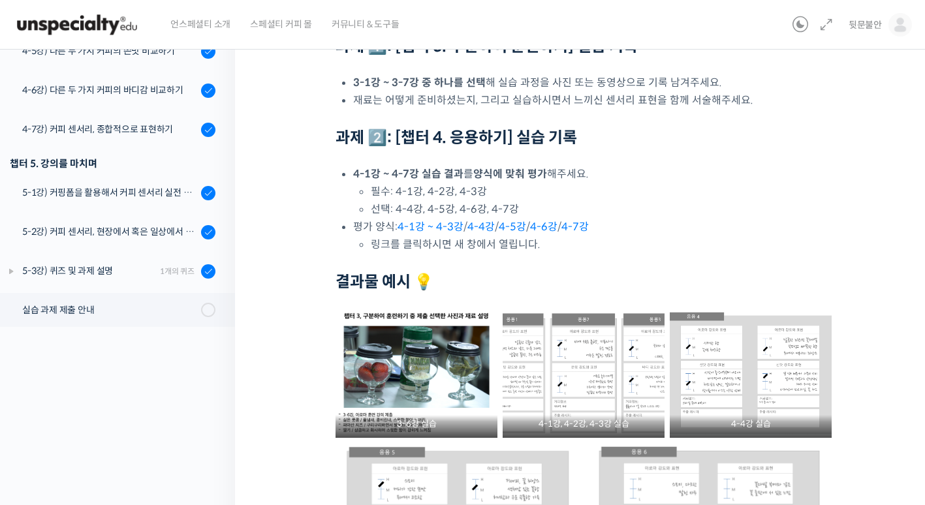
scroll to position [157, 0]
drag, startPoint x: 375, startPoint y: 172, endPoint x: 618, endPoint y: 174, distance: 243.5
click at [616, 173] on li "4-1강 ~ 4-7강 실습 결과 를 양식에 맞춰 평가 해주세요. 필수: 4-1강, 4-2강, 4-3강 선택: 4-4강, 4-5강, 4-6강, …" at bounding box center [592, 192] width 478 height 53
click at [328, 197] on div "세계 바리스타 대회 [PERSON_NAME] 심사위원의 커피 센서리 스킬 기초 실습 과제 제출 안내 진행 중 수업 22 / 22 진행 중 ← …" at bounding box center [583, 395] width 566 height 986
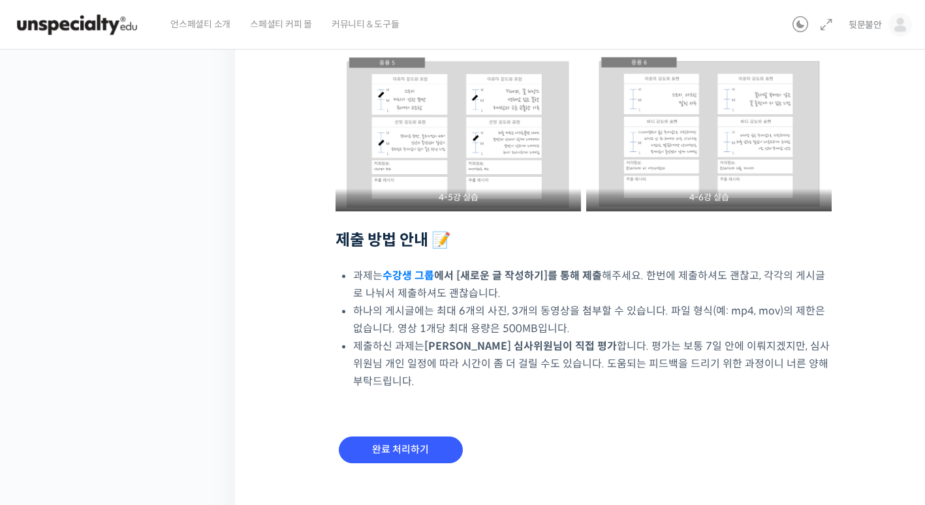
scroll to position [548, 0]
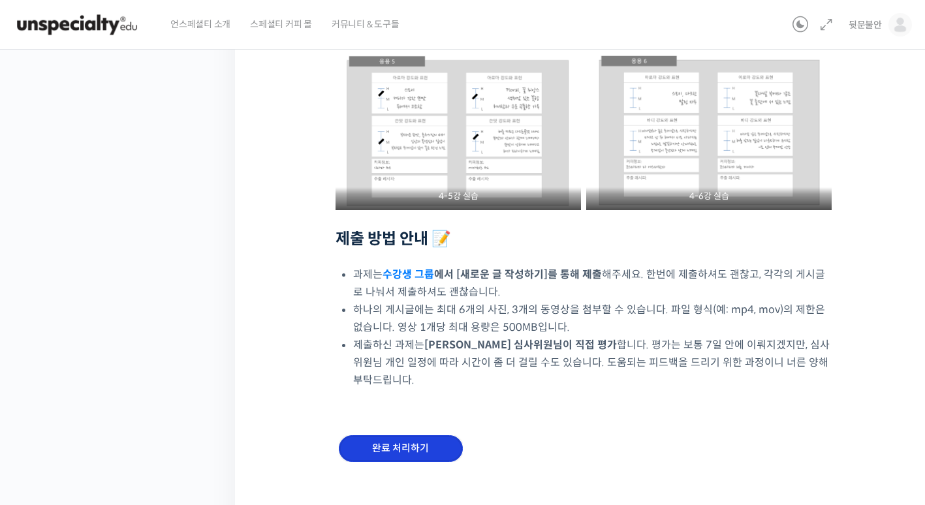
click at [409, 435] on input "완료 처리하기" at bounding box center [401, 448] width 124 height 27
click at [415, 435] on input "완료 처리하기" at bounding box center [401, 448] width 124 height 27
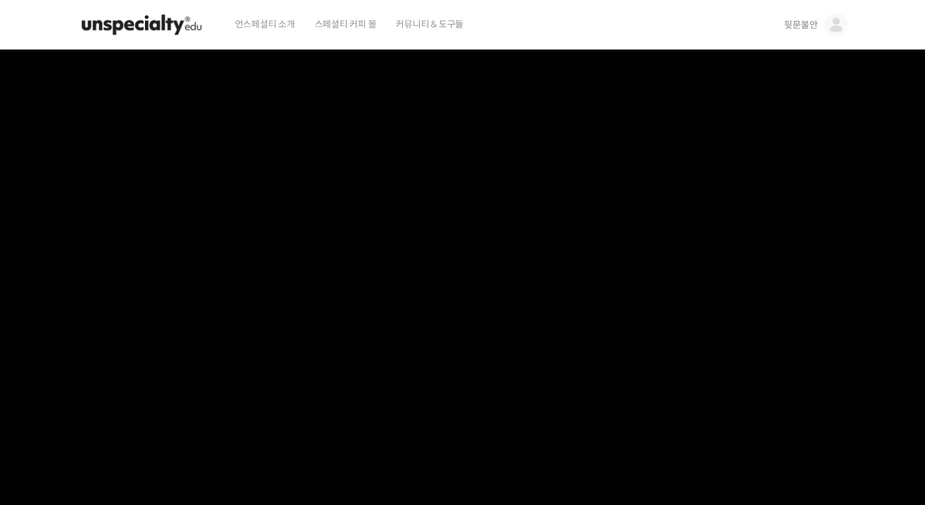
click at [164, 25] on img at bounding box center [142, 24] width 128 height 39
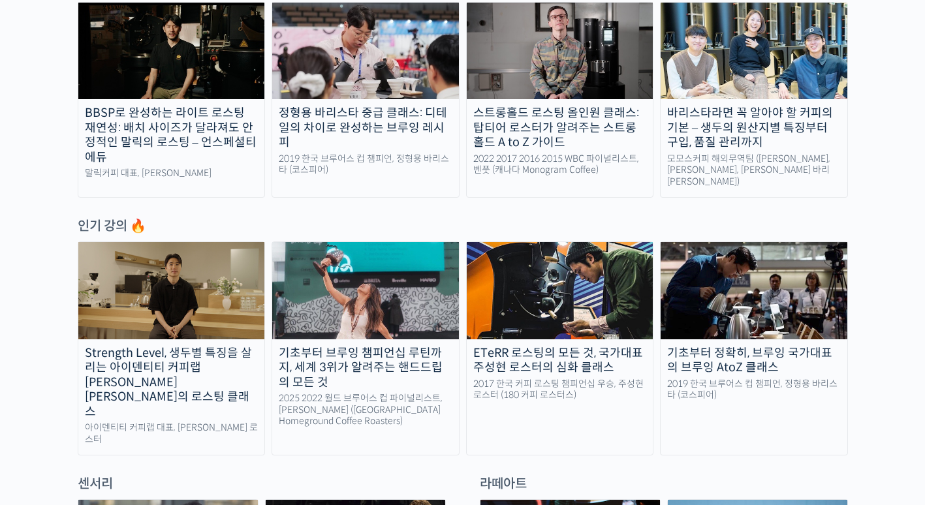
scroll to position [131, 0]
